Goal: Use online tool/utility: Use online tool/utility

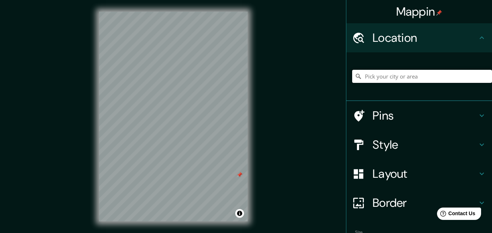
click at [397, 76] on input "Pick your city or area" at bounding box center [422, 76] width 140 height 13
click at [397, 76] on input "Siete Aguas, [GEOGRAPHIC_DATA], [GEOGRAPHIC_DATA]" at bounding box center [422, 76] width 140 height 13
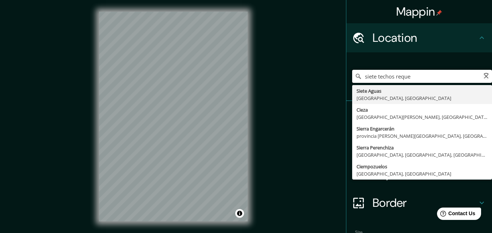
click at [408, 80] on input "siete techos reque" at bounding box center [422, 76] width 140 height 13
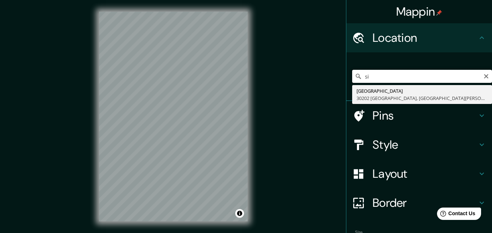
type input "s"
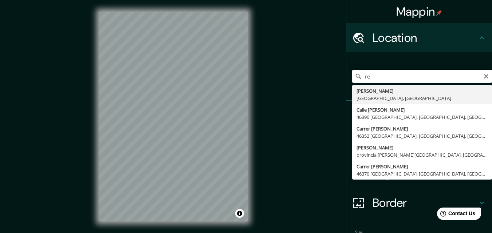
type input "r"
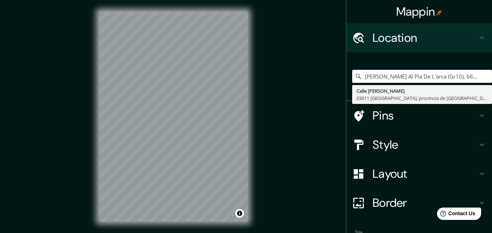
type input "[PERSON_NAME] Al Pla De L'arca (Gr10), 66480 L'Albère, [GEOGRAPHIC_DATA], [GEOG…"
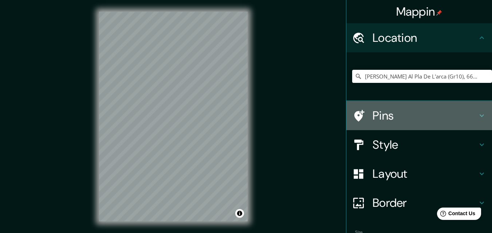
click at [420, 120] on h4 "Pins" at bounding box center [424, 115] width 105 height 15
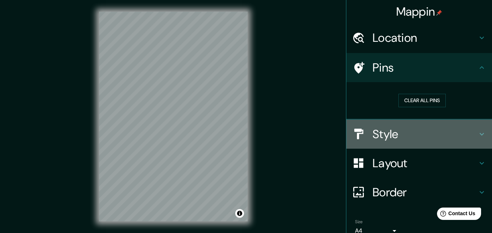
click at [422, 130] on h4 "Style" at bounding box center [424, 134] width 105 height 15
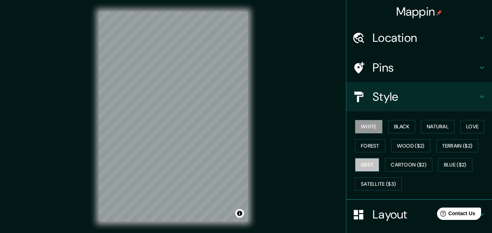
click at [355, 160] on button "Grey" at bounding box center [367, 164] width 24 height 13
click at [368, 124] on button "White" at bounding box center [368, 126] width 27 height 13
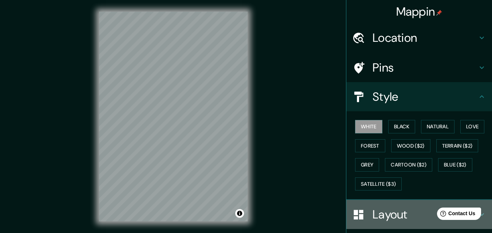
click at [385, 213] on h4 "Layout" at bounding box center [424, 214] width 105 height 15
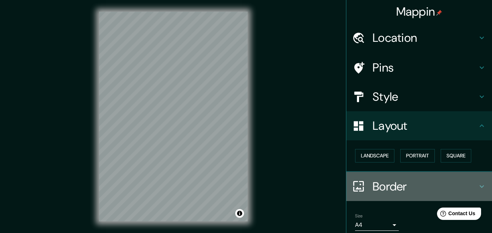
click at [383, 183] on h4 "Border" at bounding box center [424, 186] width 105 height 15
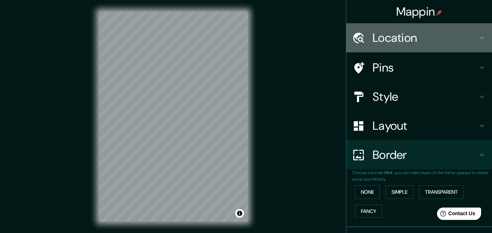
click at [394, 44] on h4 "Location" at bounding box center [424, 38] width 105 height 15
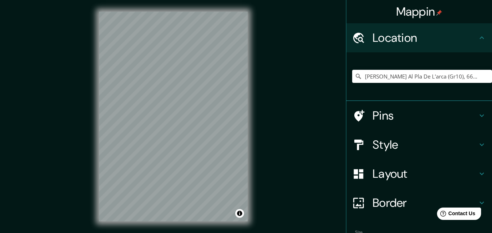
click at [416, 13] on h4 "Mappin" at bounding box center [419, 11] width 46 height 15
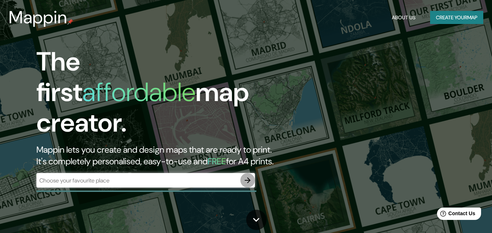
click at [249, 176] on icon "button" at bounding box center [247, 180] width 9 height 9
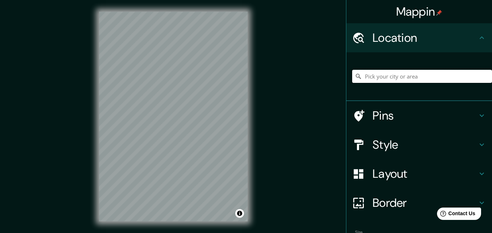
click at [389, 73] on input "Pick your city or area" at bounding box center [422, 76] width 140 height 13
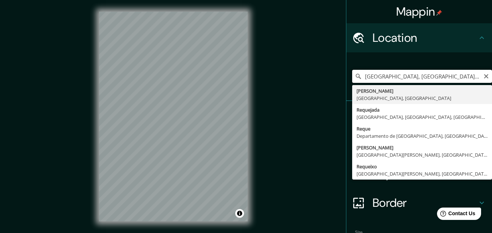
click at [373, 75] on input "[GEOGRAPHIC_DATA], [GEOGRAPHIC_DATA], [GEOGRAPHIC_DATA]" at bounding box center [422, 76] width 140 height 13
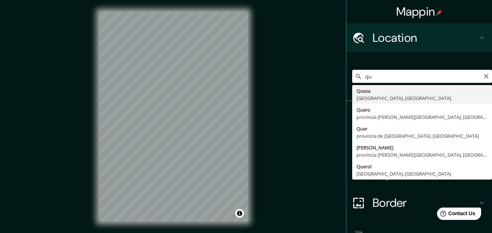
type input "q"
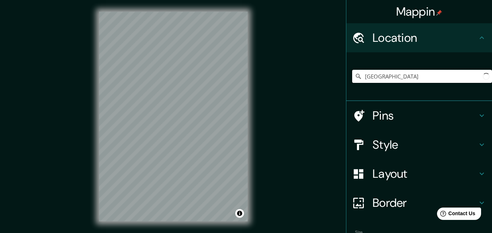
click at [373, 75] on input "[GEOGRAPHIC_DATA]" at bounding box center [422, 76] width 140 height 13
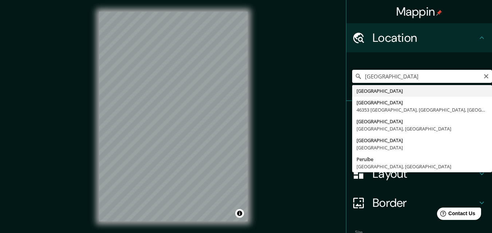
click at [373, 75] on input "[GEOGRAPHIC_DATA]" at bounding box center [422, 76] width 140 height 13
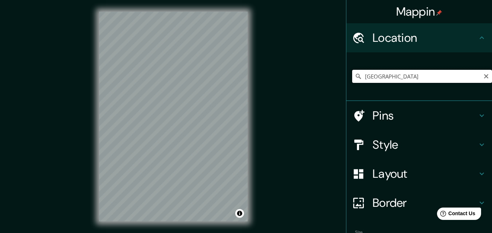
click at [424, 75] on input "[GEOGRAPHIC_DATA]" at bounding box center [422, 76] width 140 height 13
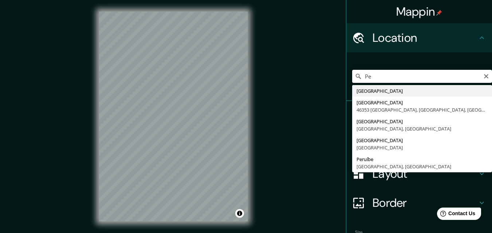
type input "P"
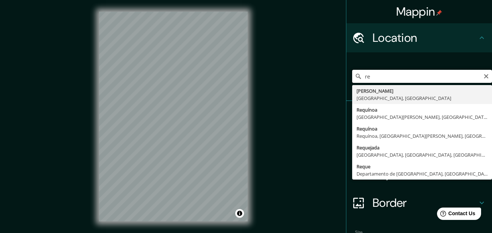
type input "r"
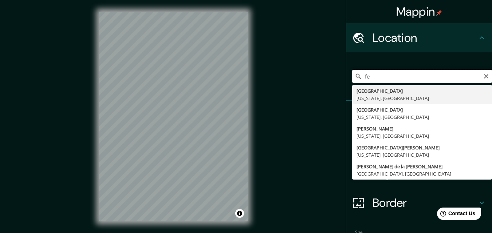
type input "f"
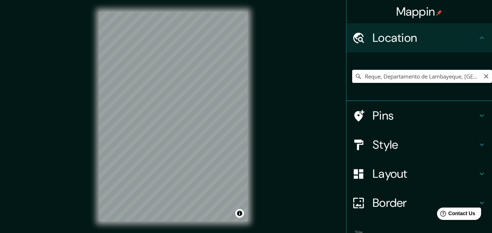
click at [368, 73] on input "Reque, Departamento de Lambayeque, [GEOGRAPHIC_DATA]" at bounding box center [422, 76] width 140 height 13
click at [376, 78] on input "Reque, Departamento de Lambayeque, [GEOGRAPHIC_DATA]" at bounding box center [422, 76] width 140 height 13
click at [360, 78] on input "Reque, Departamento de Lambayeque, [GEOGRAPHIC_DATA]" at bounding box center [422, 76] width 140 height 13
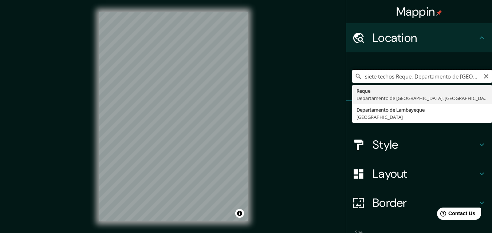
type input "Reque, Departamento de Lambayeque, [GEOGRAPHIC_DATA]"
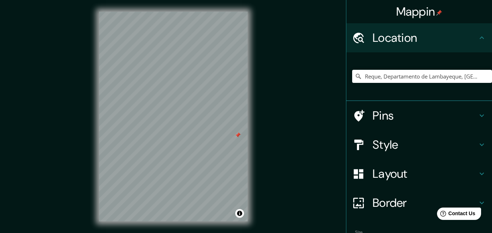
click at [251, 114] on div "© Mapbox © OpenStreetMap Improve this map" at bounding box center [173, 116] width 172 height 233
click at [142, 12] on div at bounding box center [173, 12] width 148 height 0
